Goal: Find specific page/section: Find specific page/section

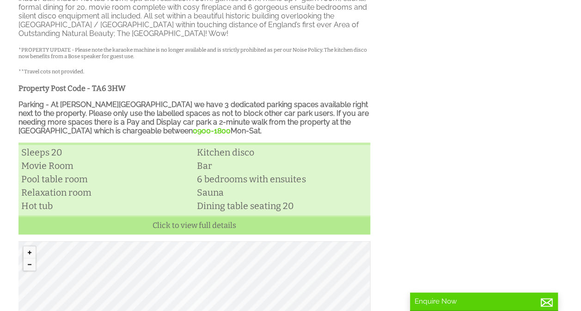
scroll to position [324, 0]
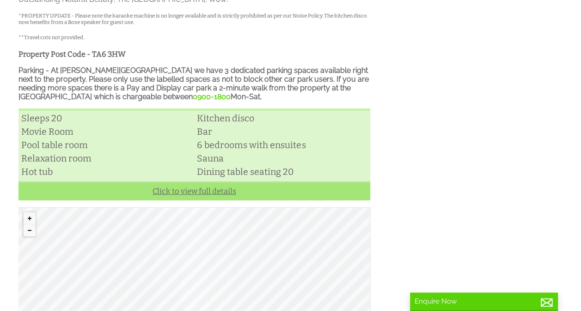
click at [162, 189] on link "Click to view full details" at bounding box center [194, 191] width 352 height 19
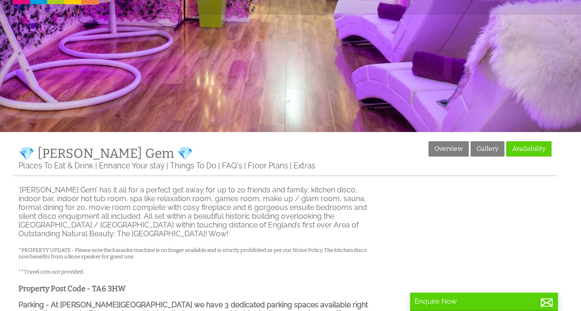
scroll to position [92, 0]
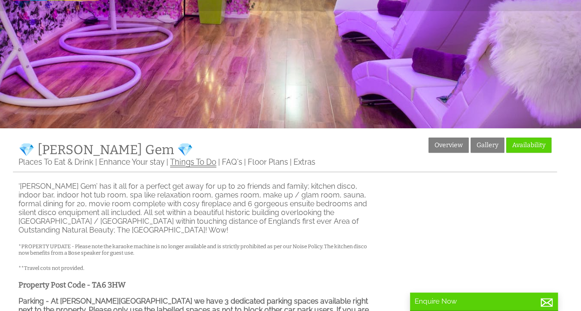
click at [184, 168] on link "Things To Do" at bounding box center [193, 163] width 46 height 10
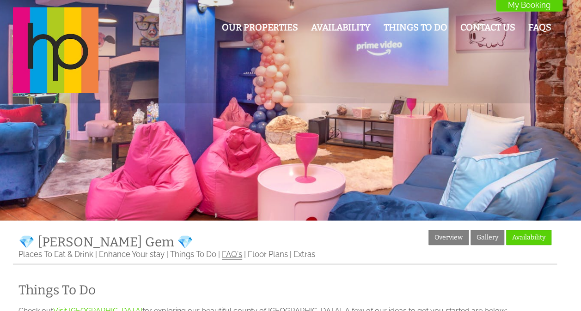
click at [235, 255] on link "FAQ's" at bounding box center [232, 255] width 20 height 10
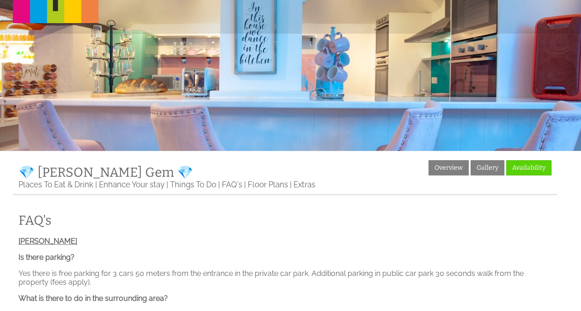
scroll to position [139, 0]
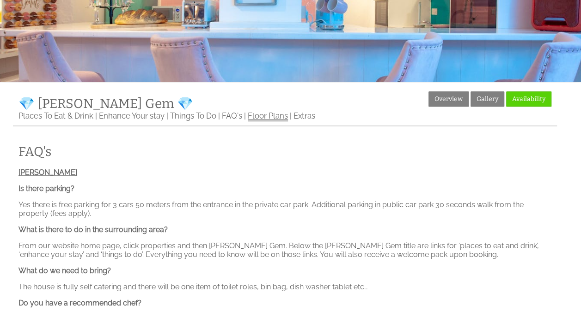
click at [250, 121] on link "Floor Plans" at bounding box center [268, 116] width 40 height 10
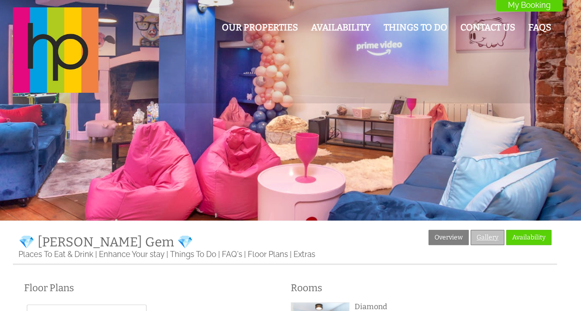
click at [486, 244] on link "Gallery" at bounding box center [487, 237] width 34 height 15
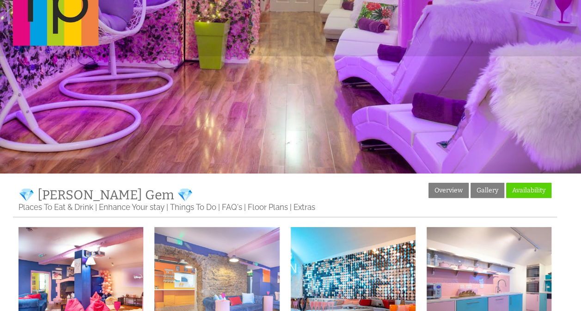
scroll to position [139, 0]
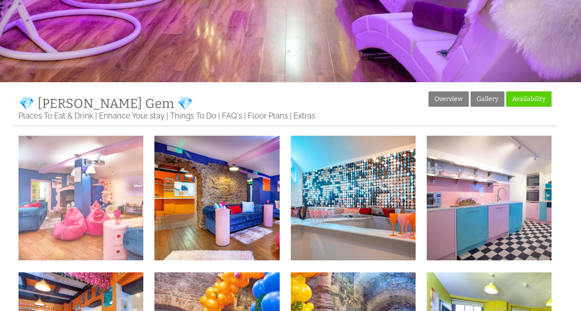
click at [79, 198] on img at bounding box center [80, 198] width 125 height 125
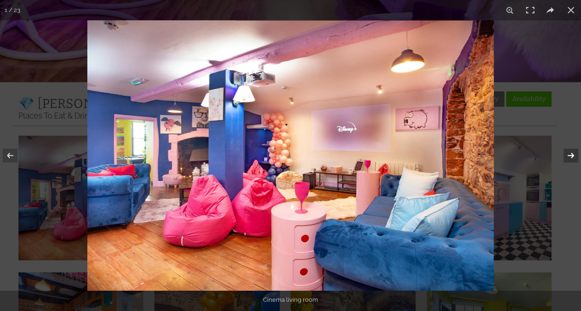
click at [568, 157] on button at bounding box center [565, 156] width 32 height 46
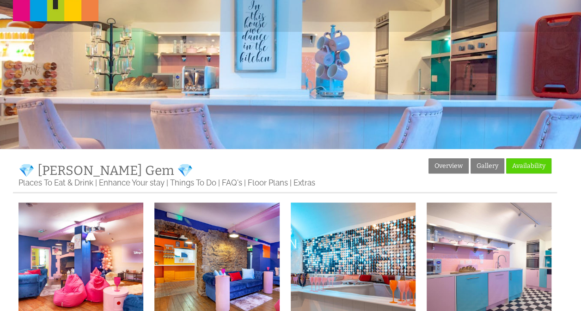
scroll to position [0, 0]
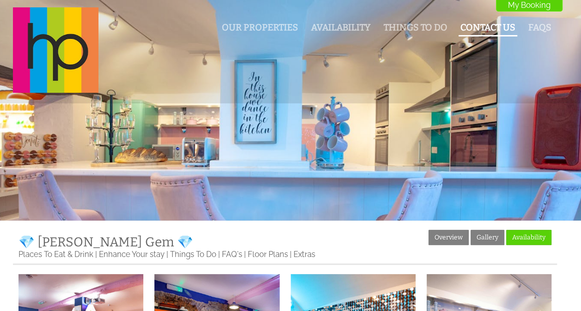
click at [504, 35] on li "Contact Us" at bounding box center [487, 28] width 59 height 16
click at [402, 34] on li "Things To Do" at bounding box center [415, 28] width 67 height 16
click at [259, 21] on li "Our Properties" at bounding box center [260, 28] width 80 height 16
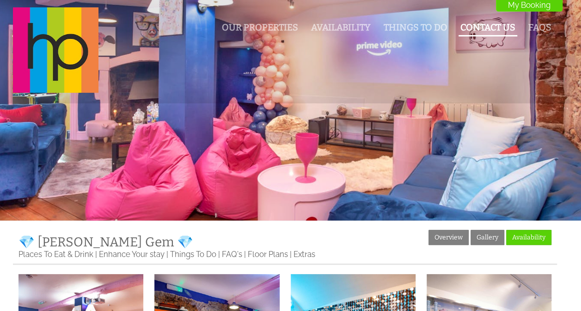
click at [469, 26] on link "Contact Us" at bounding box center [487, 27] width 55 height 11
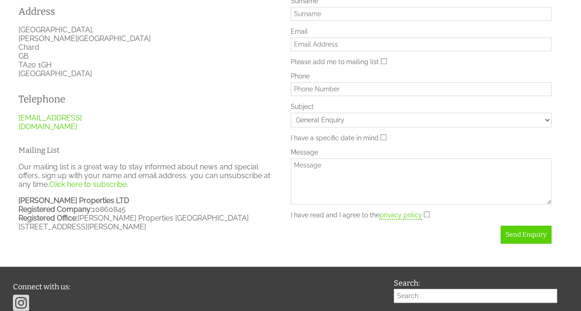
scroll to position [277, 0]
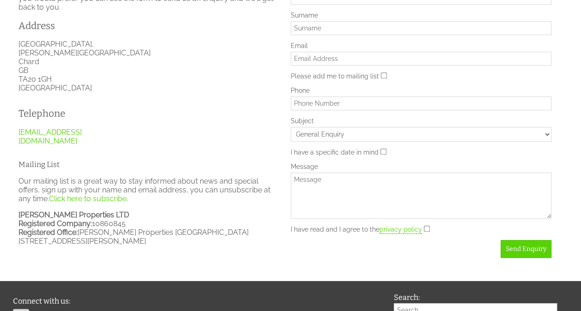
click at [334, 132] on select "General Enquiry 🌊 [PERSON_NAME] Beach House 🌊 😇 [PERSON_NAME] Halo 😇 🗝️ Key Wes…" at bounding box center [421, 134] width 261 height 15
select select "1126"
click at [181, 112] on div "Telephone [EMAIL_ADDRESS][DOMAIN_NAME]" at bounding box center [143, 126] width 261 height 53
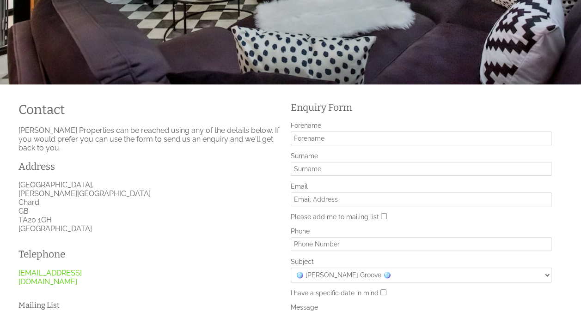
scroll to position [0, 0]
